Goal: Check status: Check status

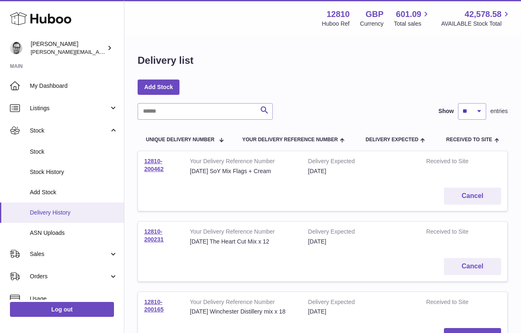
drag, startPoint x: 0, startPoint y: 0, endPoint x: 71, endPoint y: 212, distance: 224.0
click at [71, 212] on span "Delivery History" at bounding box center [74, 213] width 88 height 8
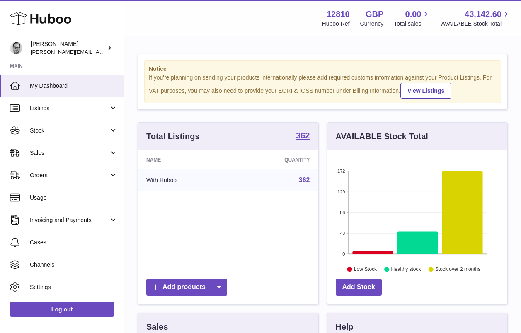
scroll to position [129, 180]
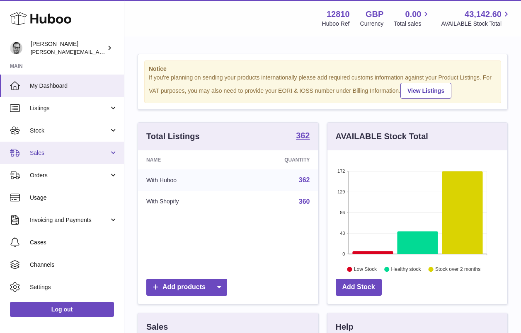
click at [49, 156] on span "Sales" at bounding box center [69, 153] width 79 height 8
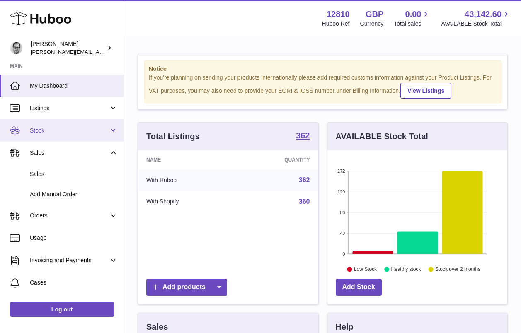
click at [55, 132] on span "Stock" at bounding box center [69, 131] width 79 height 8
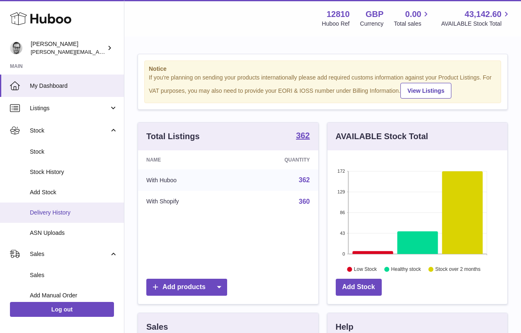
click at [51, 211] on span "Delivery History" at bounding box center [74, 213] width 88 height 8
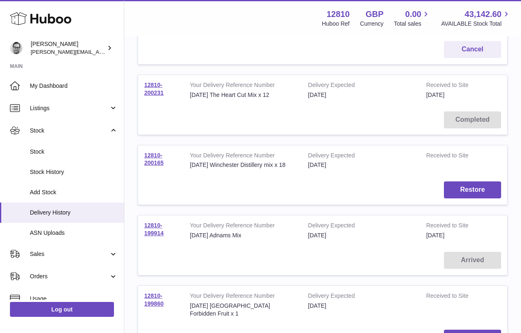
scroll to position [163, 0]
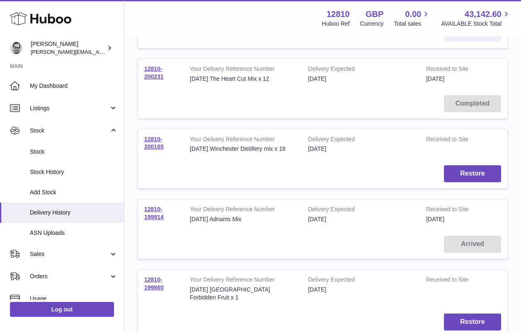
click at [153, 73] on td "12810-200231" at bounding box center [161, 74] width 46 height 30
click at [153, 78] on link "12810-200231" at bounding box center [153, 73] width 19 height 15
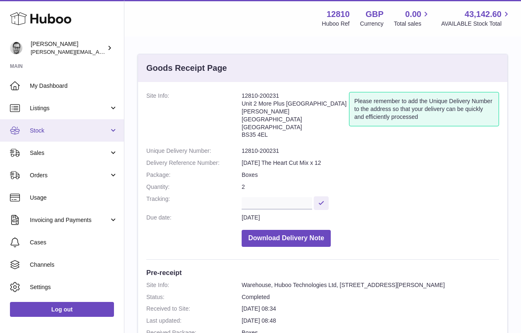
click at [39, 129] on span "Stock" at bounding box center [69, 131] width 79 height 8
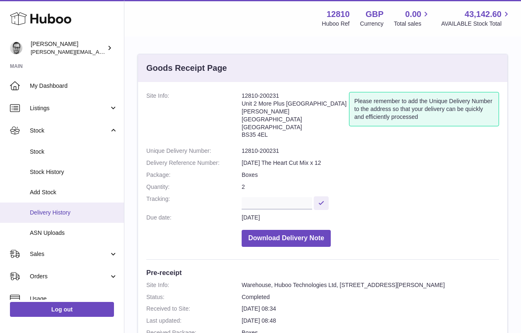
click at [51, 213] on span "Delivery History" at bounding box center [74, 213] width 88 height 8
